Goal: Task Accomplishment & Management: Manage account settings

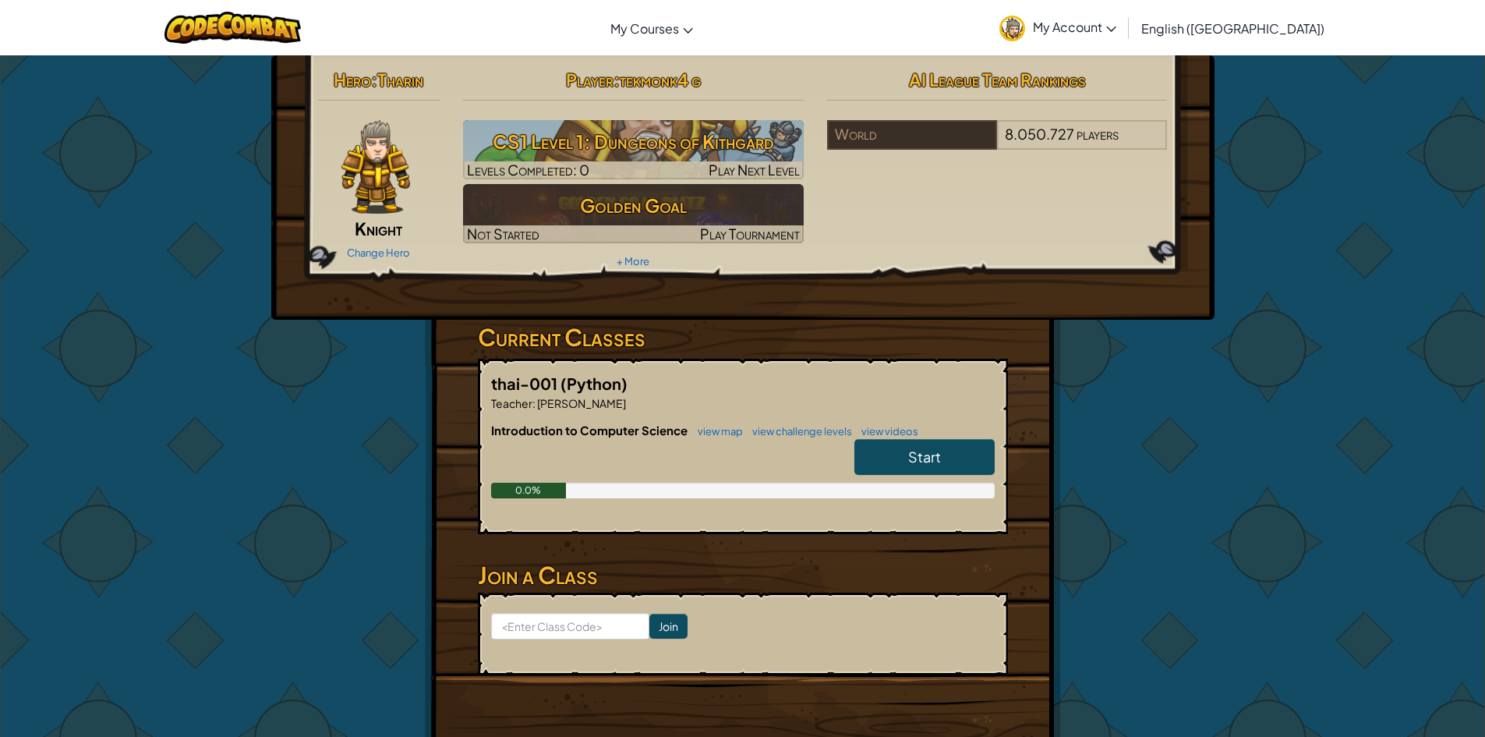
click at [801, 397] on p "Teacher : [PERSON_NAME]" at bounding box center [743, 403] width 504 height 16
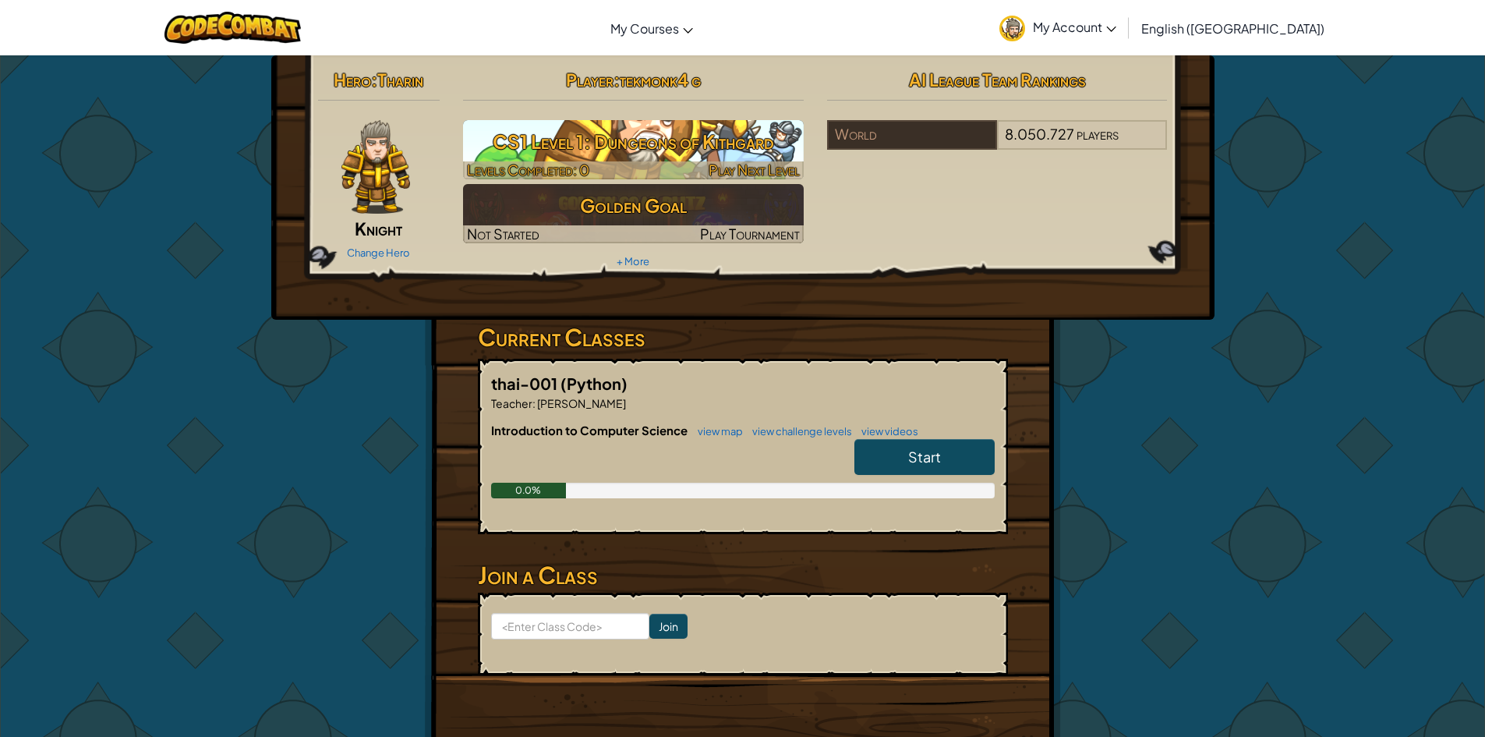
click at [663, 143] on h3 "CS1 Level 1: Dungeons of Kithgard" at bounding box center [633, 141] width 341 height 35
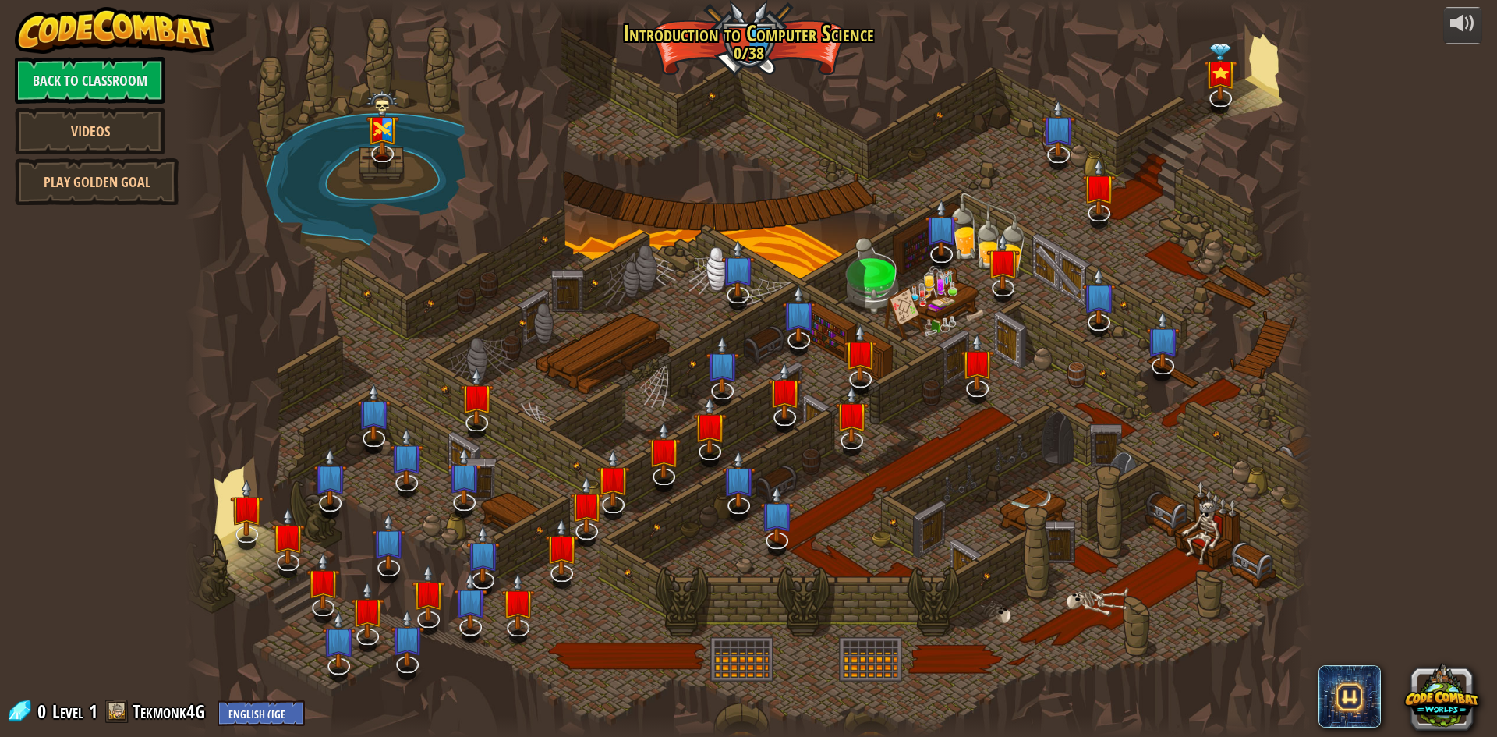
click at [561, 392] on div at bounding box center [748, 368] width 1127 height 737
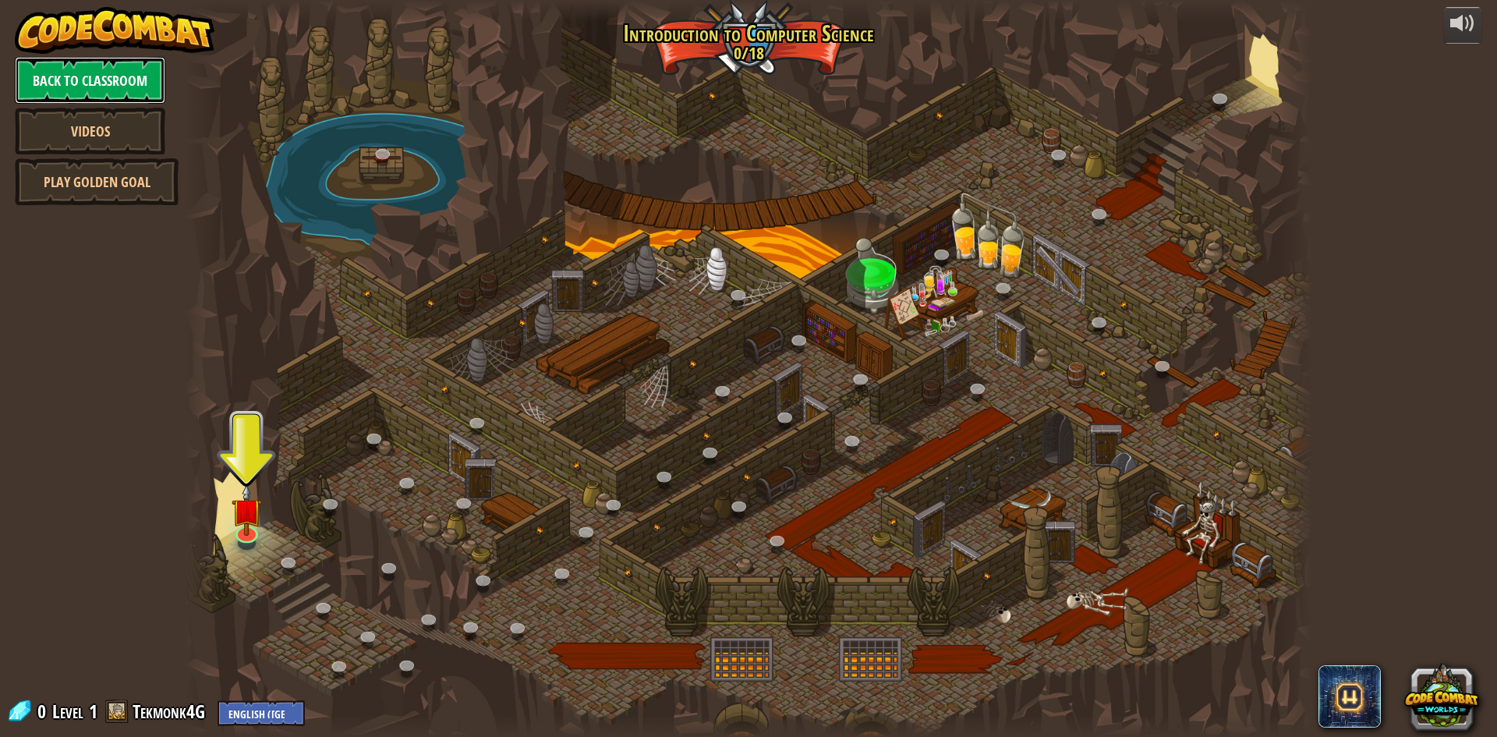
click at [70, 75] on link "Back to Classroom" at bounding box center [90, 80] width 150 height 47
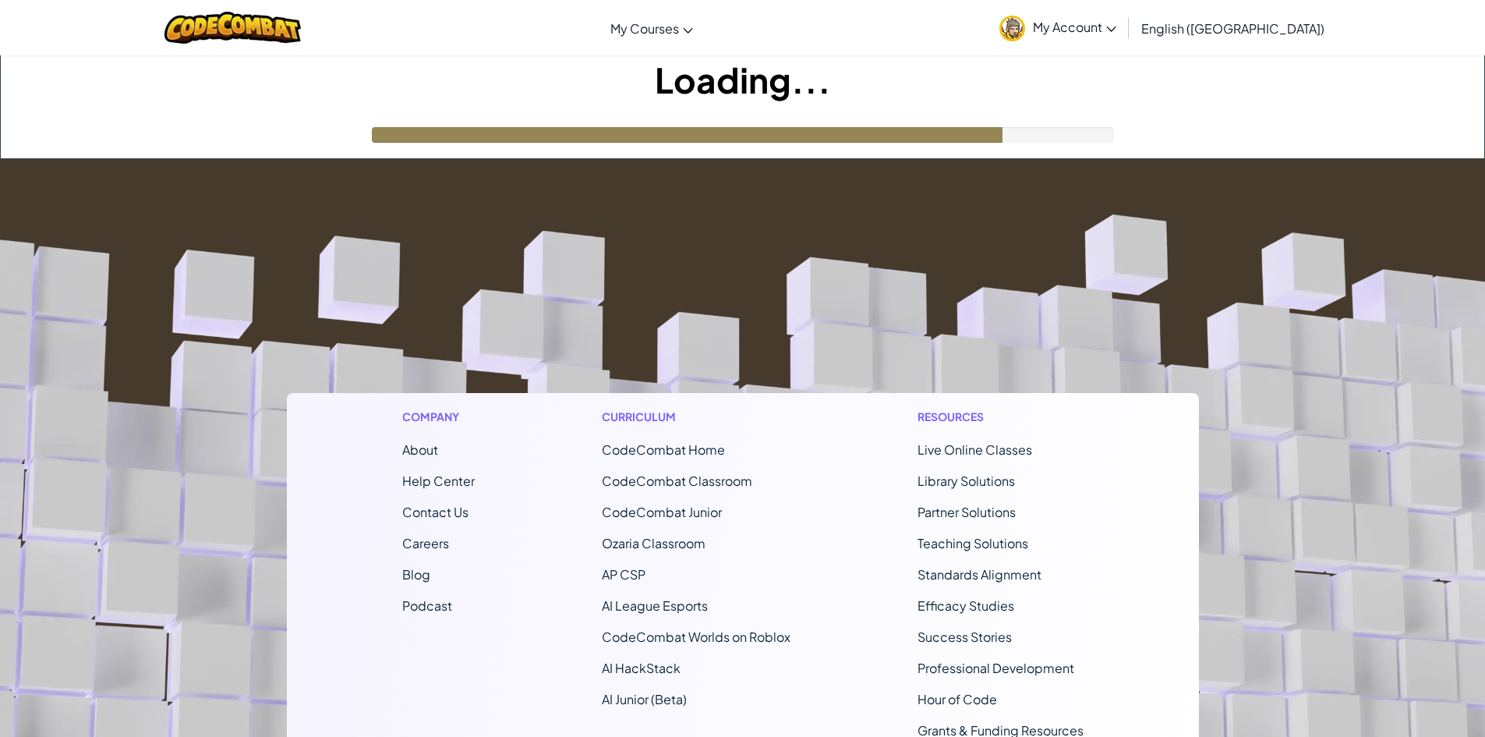
click at [1116, 26] on span "My Account" at bounding box center [1074, 27] width 83 height 16
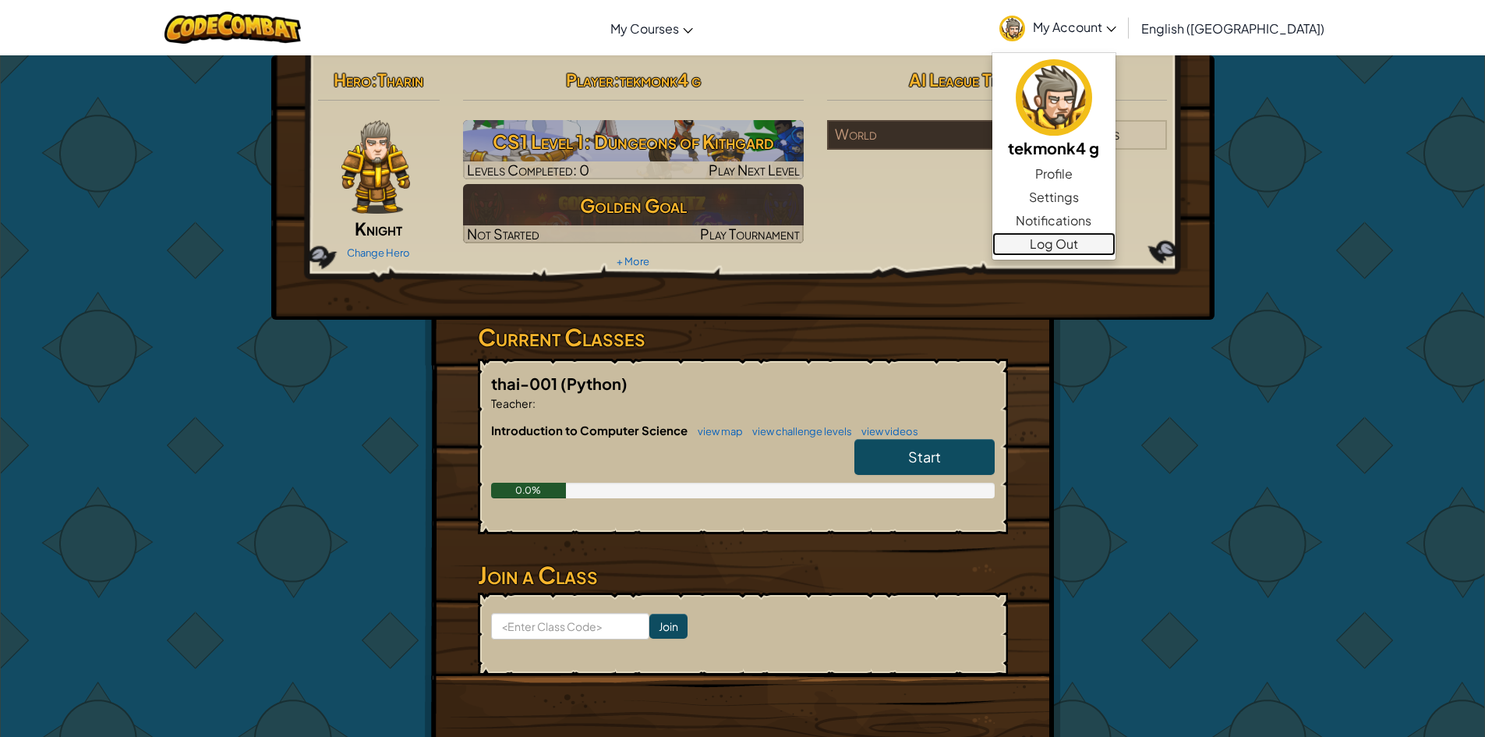
click at [1116, 244] on link "Log Out" at bounding box center [1054, 243] width 123 height 23
